Goal: Find specific page/section: Find specific page/section

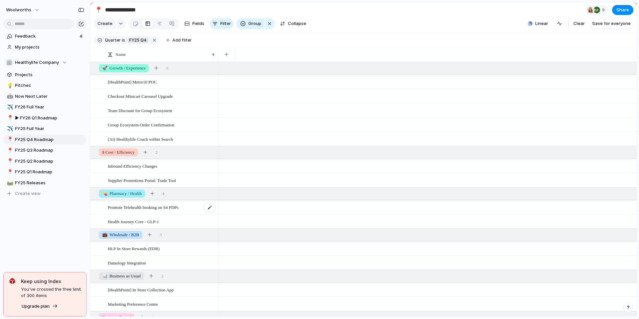
click at [163, 211] on span "Promote Telehealth booking on S4 PDPs" at bounding box center [143, 207] width 71 height 8
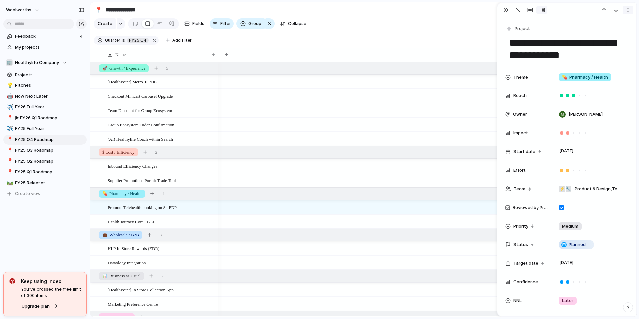
click at [629, 12] on div "button" at bounding box center [627, 9] width 5 height 5
click at [630, 85] on div "Mark as duplicate Delete" at bounding box center [319, 159] width 639 height 319
click at [518, 11] on div "button" at bounding box center [518, 10] width 5 height 5
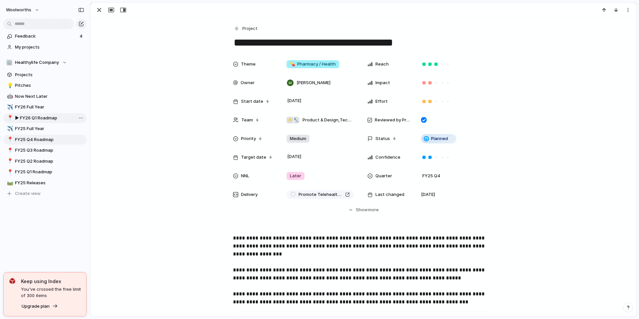
click at [47, 116] on span "▶︎ FY26 Q1 Roadmap" at bounding box center [49, 118] width 69 height 7
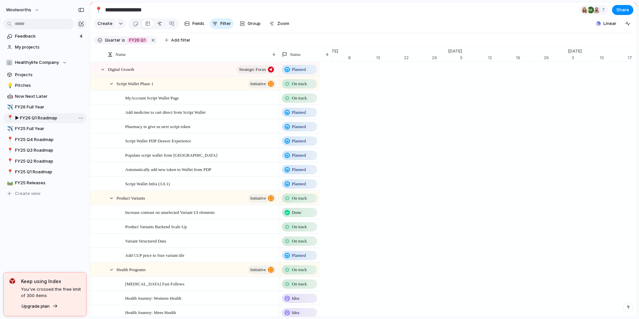
type input "**********"
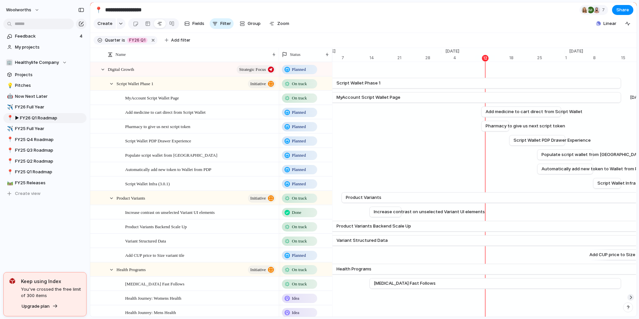
drag, startPoint x: 633, startPoint y: 100, endPoint x: 633, endPoint y: 105, distance: 5.3
click at [633, 101] on div "[DATE]" at bounding box center [637, 97] width 27 height 7
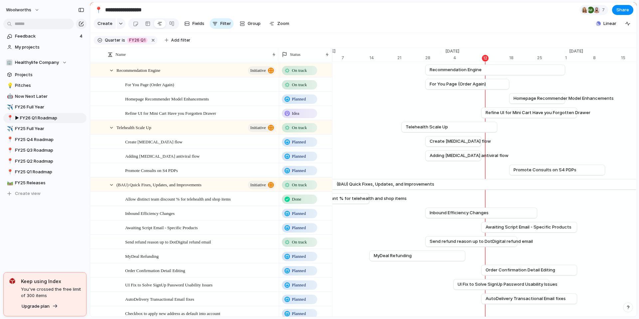
scroll to position [290, 0]
